Goal: Navigation & Orientation: Understand site structure

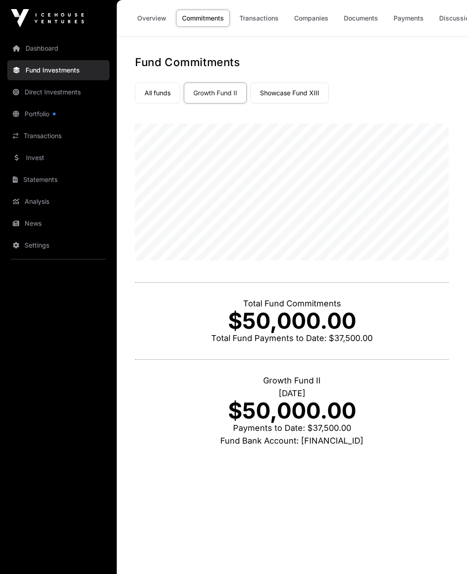
click at [31, 118] on link "Portfolio" at bounding box center [58, 114] width 102 height 20
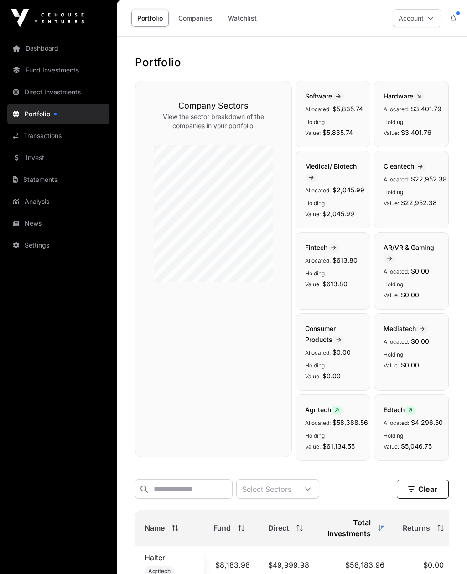
click at [450, 16] on icon at bounding box center [452, 18] width 5 height 6
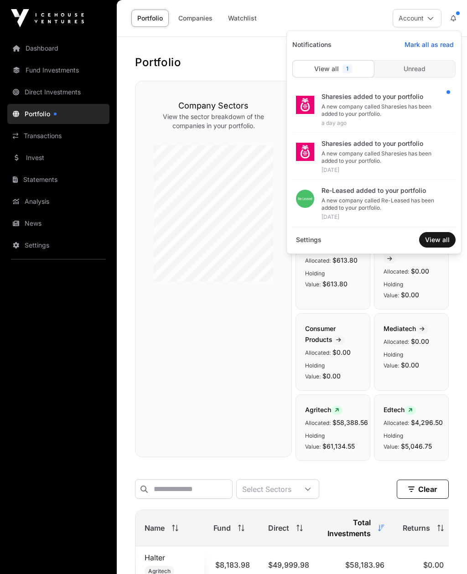
click at [455, 15] on icon at bounding box center [452, 18] width 5 height 6
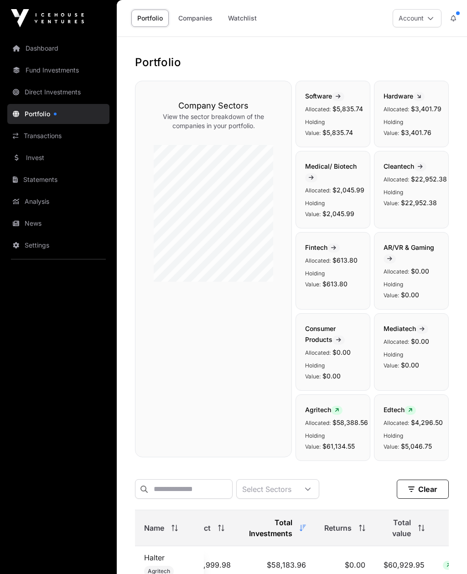
click at [38, 135] on link "Transactions" at bounding box center [58, 136] width 102 height 20
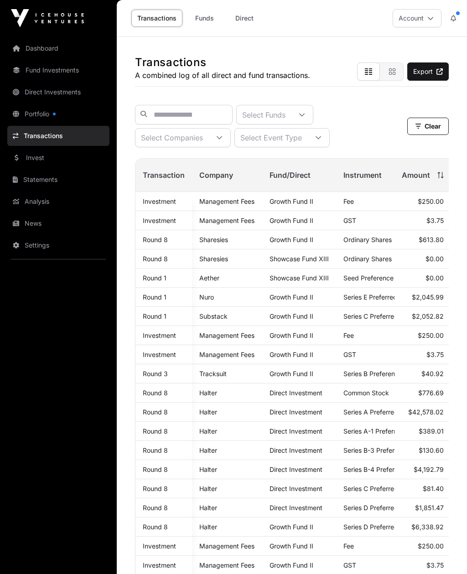
click at [34, 200] on link "Analysis" at bounding box center [58, 201] width 102 height 20
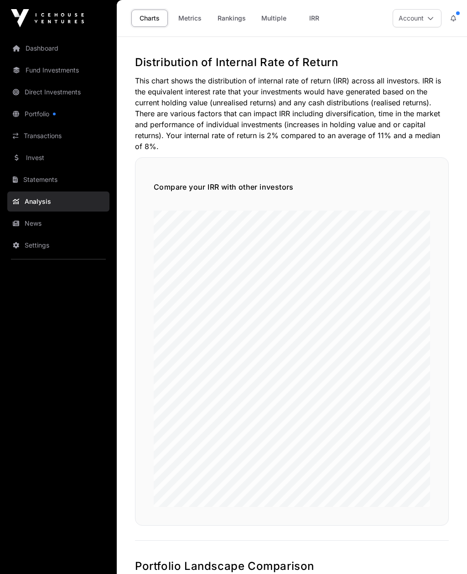
click at [41, 201] on link "Analysis" at bounding box center [58, 201] width 102 height 20
click at [37, 155] on link "Invest" at bounding box center [58, 158] width 102 height 20
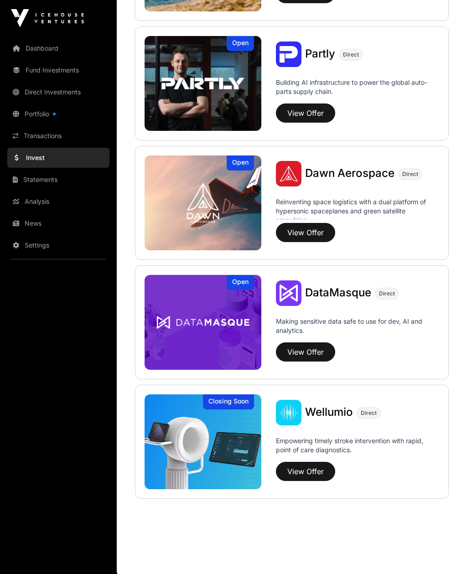
scroll to position [809, 0]
